Goal: Task Accomplishment & Management: Manage account settings

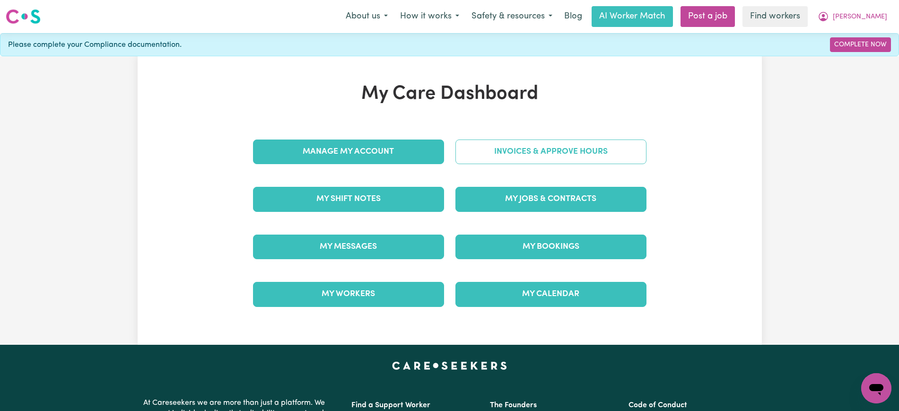
click at [537, 146] on link "Invoices & Approve Hours" at bounding box center [550, 151] width 191 height 25
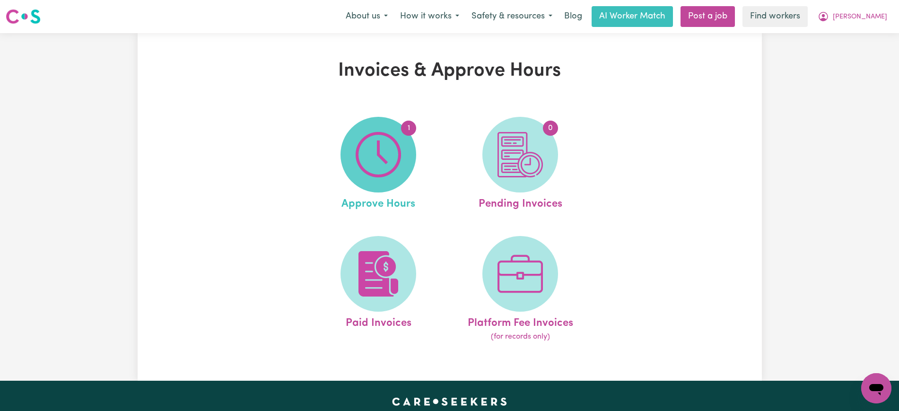
click at [369, 168] on img at bounding box center [378, 154] width 45 height 45
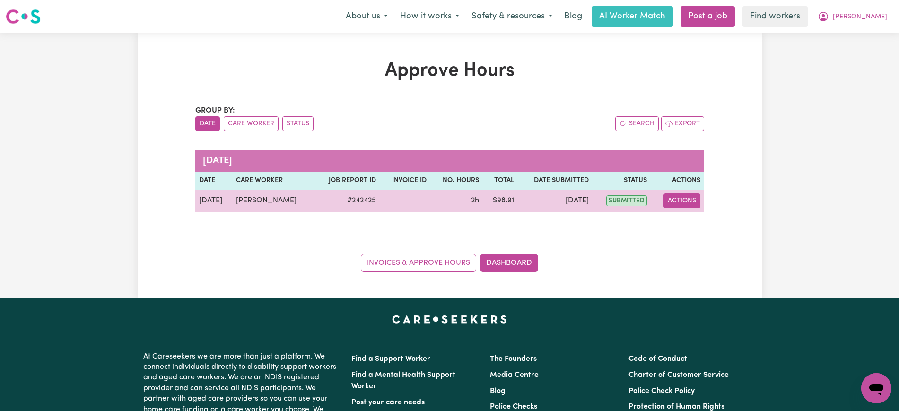
click at [690, 198] on button "Actions" at bounding box center [681, 200] width 37 height 15
click at [709, 220] on link "View Job Report" at bounding box center [704, 222] width 81 height 19
select select "pm"
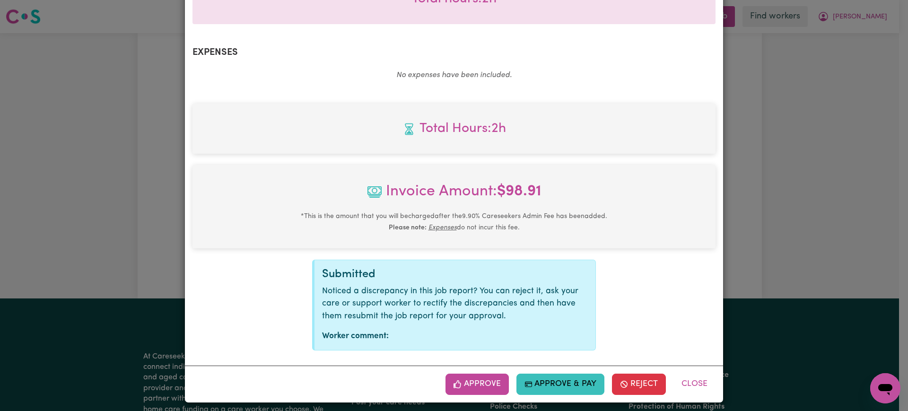
scroll to position [331, 0]
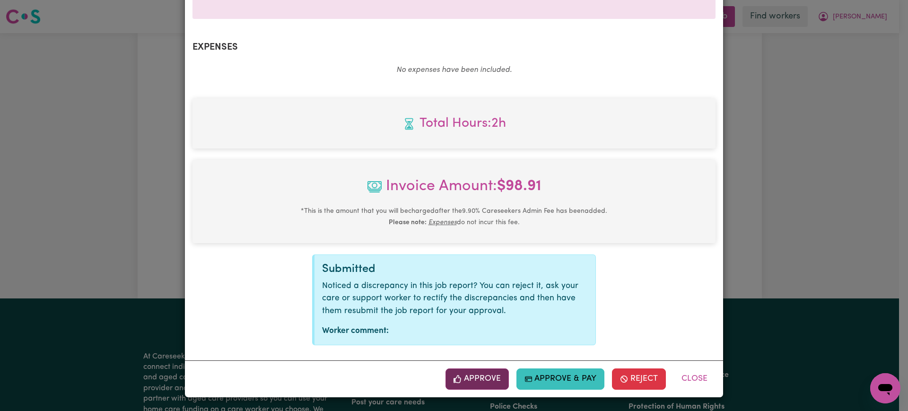
click at [465, 372] on button "Approve" at bounding box center [476, 378] width 63 height 21
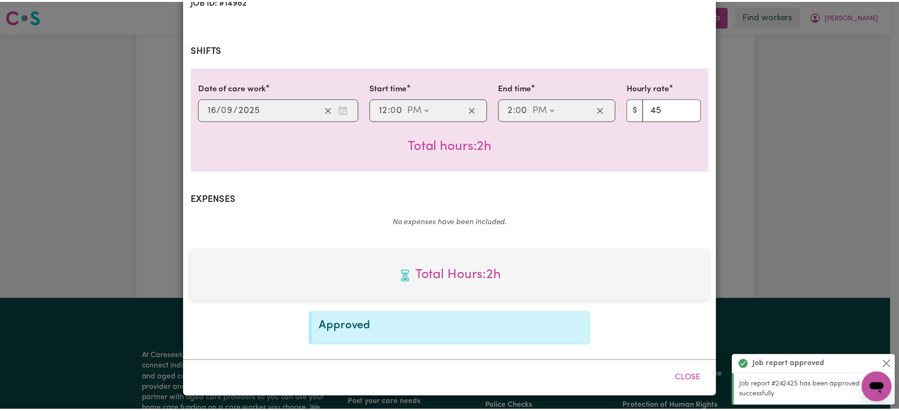
scroll to position [178, 0]
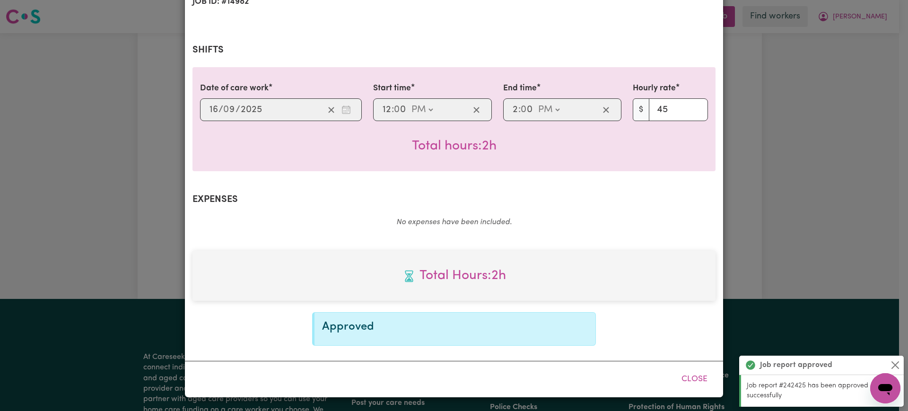
click at [808, 92] on div "Job Report # 242425 - [PERSON_NAME] Summary Job report # 242425 Client name: [P…" at bounding box center [454, 205] width 908 height 411
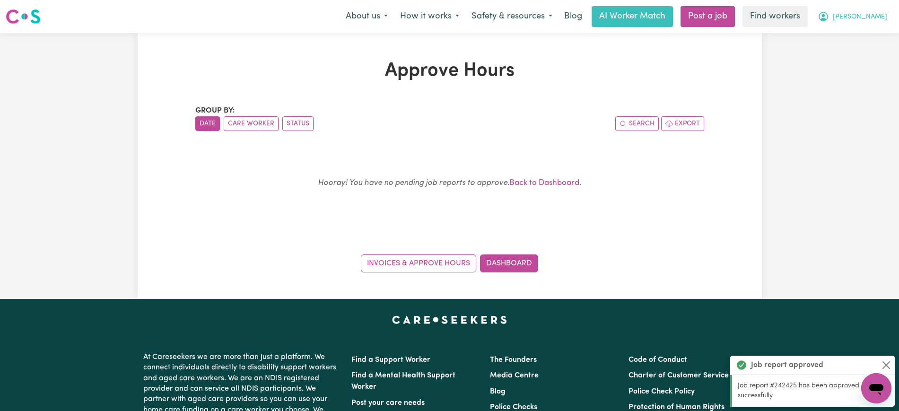
click at [828, 13] on icon "My Account" at bounding box center [823, 16] width 9 height 9
click at [864, 52] on link "Logout" at bounding box center [855, 54] width 75 height 18
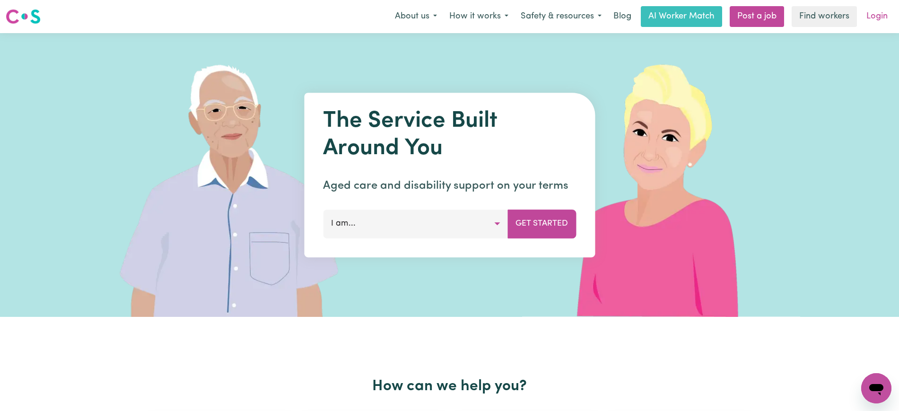
click at [882, 11] on link "Login" at bounding box center [877, 16] width 33 height 21
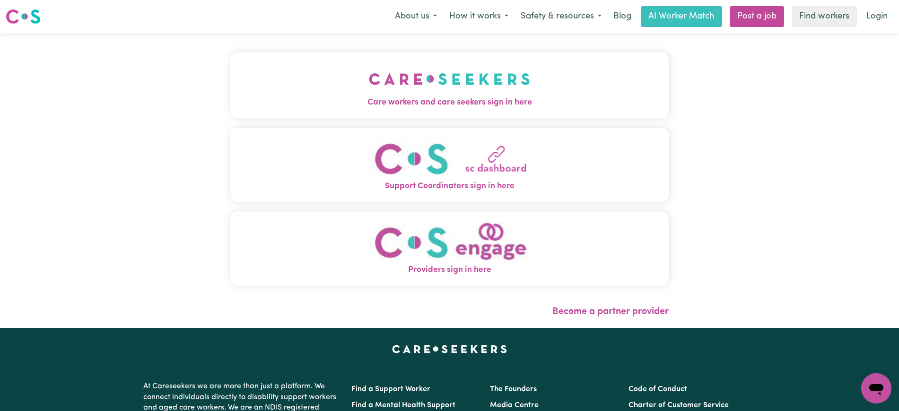
click at [480, 106] on span "Care workers and care seekers sign in here" at bounding box center [449, 102] width 438 height 12
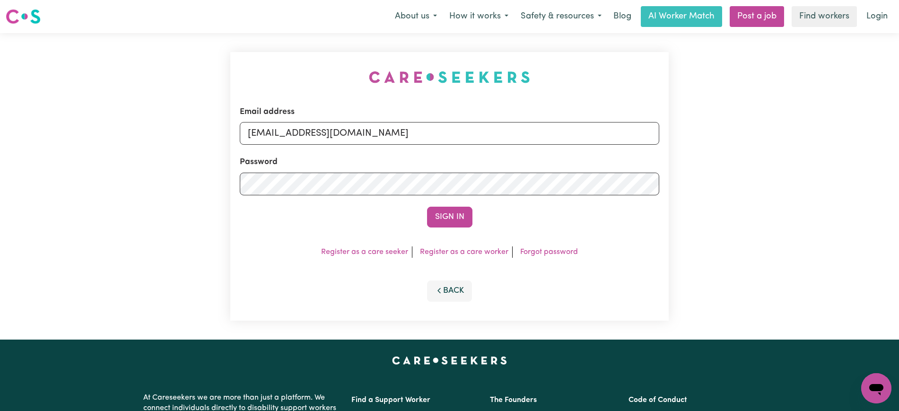
drag, startPoint x: 244, startPoint y: 58, endPoint x: 258, endPoint y: 57, distance: 13.2
click at [244, 56] on div "Email address [EMAIL_ADDRESS][DOMAIN_NAME] Password Sign In Register as a care …" at bounding box center [450, 186] width 450 height 306
drag, startPoint x: 299, startPoint y: 134, endPoint x: 555, endPoint y: 136, distance: 255.8
click at [556, 134] on input "[EMAIL_ADDRESS][DOMAIN_NAME]" at bounding box center [449, 133] width 419 height 23
paste input "RebeccaDalton"
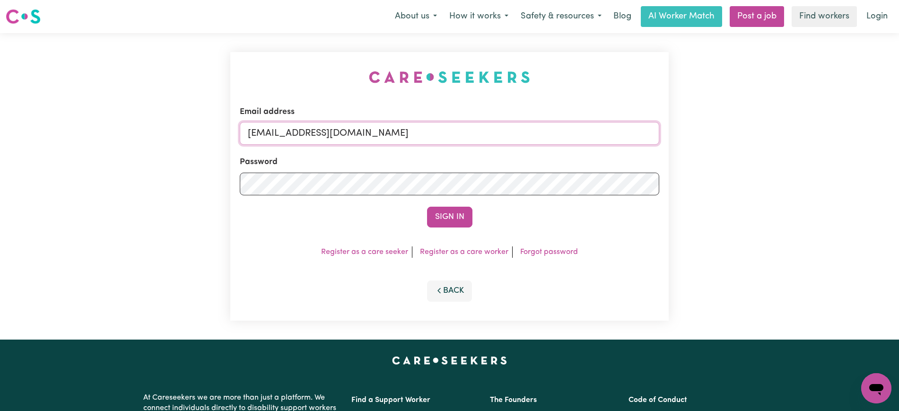
type input "[EMAIL_ADDRESS][DOMAIN_NAME]"
click at [348, 75] on div "Email address [EMAIL_ADDRESS][DOMAIN_NAME] Password Sign In Register as a care …" at bounding box center [449, 186] width 438 height 269
click at [444, 219] on button "Sign In" at bounding box center [449, 217] width 45 height 21
